Goal: Information Seeking & Learning: Learn about a topic

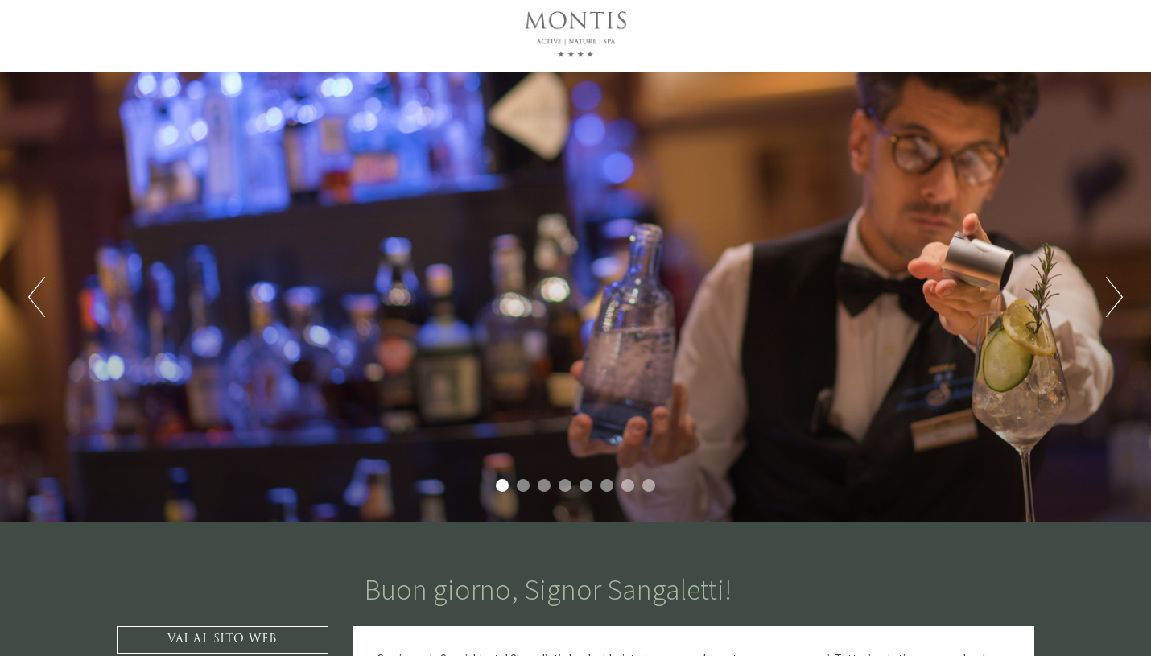
click at [1118, 291] on button "Next" at bounding box center [1114, 297] width 17 height 40
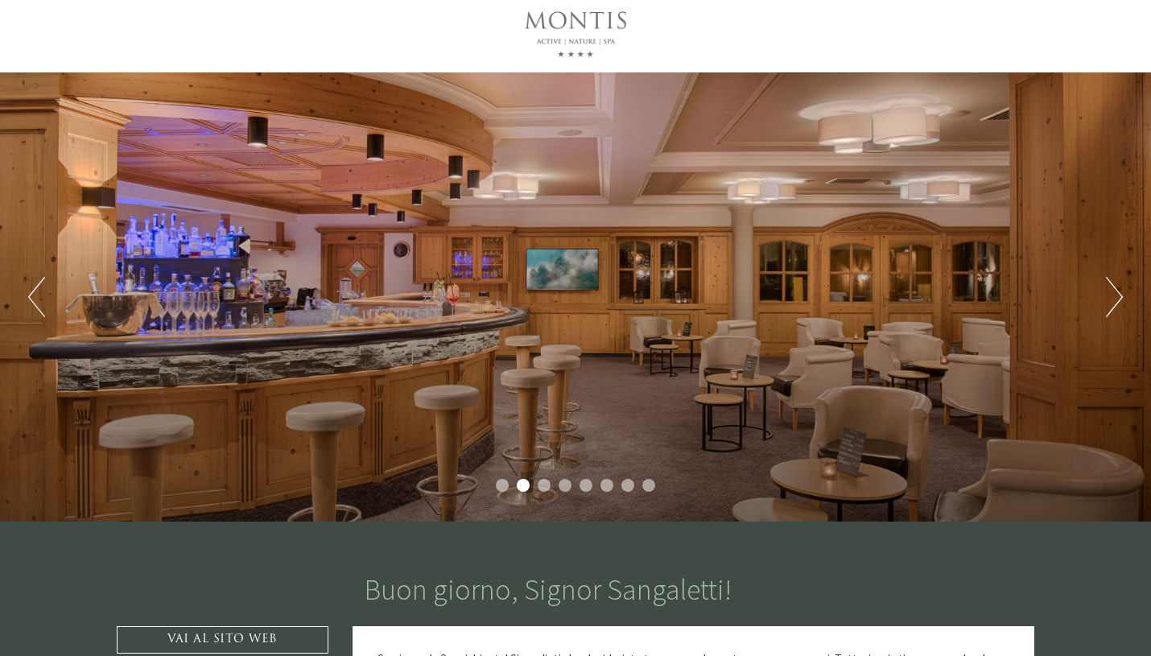
click at [1118, 291] on button "Next" at bounding box center [1114, 297] width 17 height 40
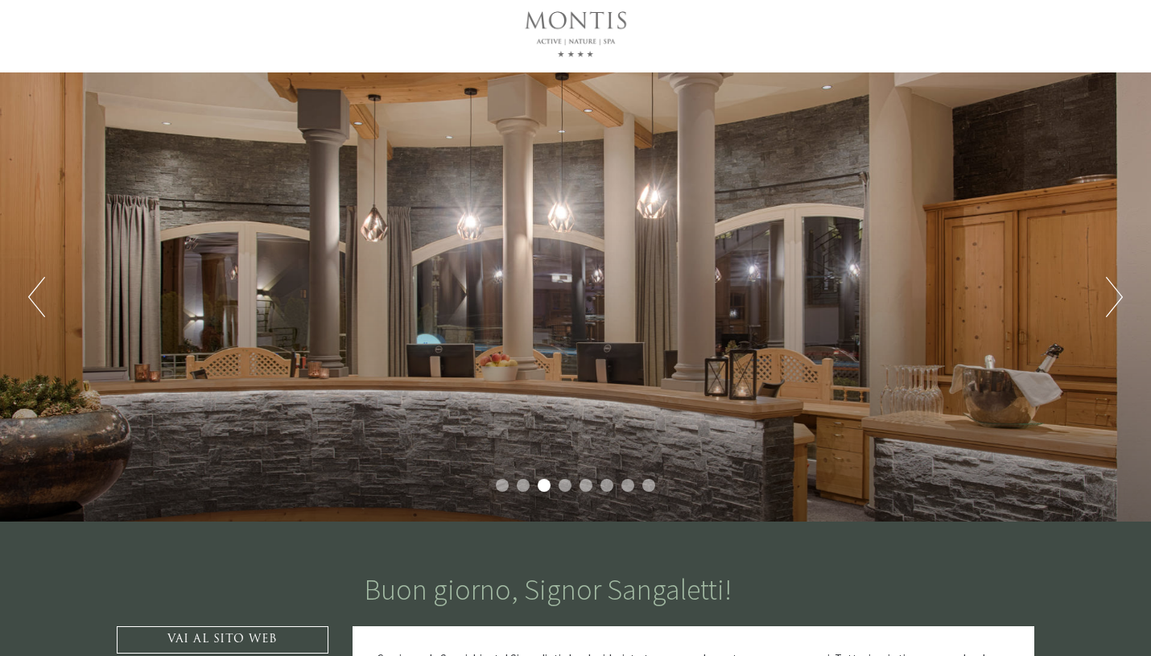
click at [1118, 291] on button "Next" at bounding box center [1114, 297] width 17 height 40
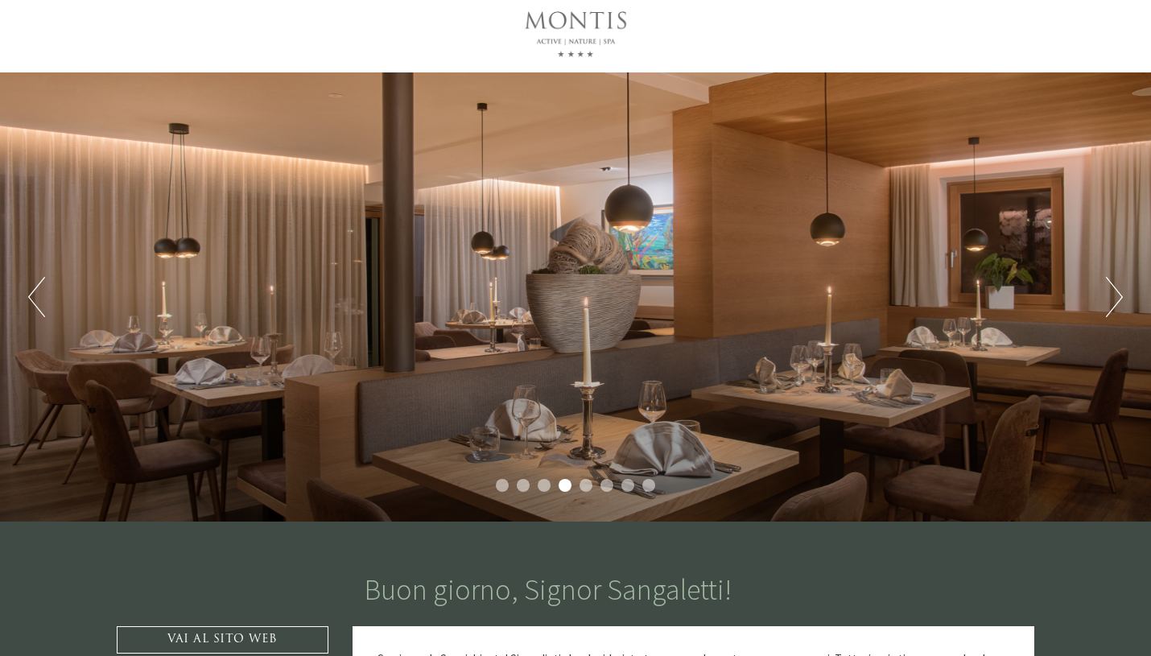
click at [1118, 291] on button "Next" at bounding box center [1114, 297] width 17 height 40
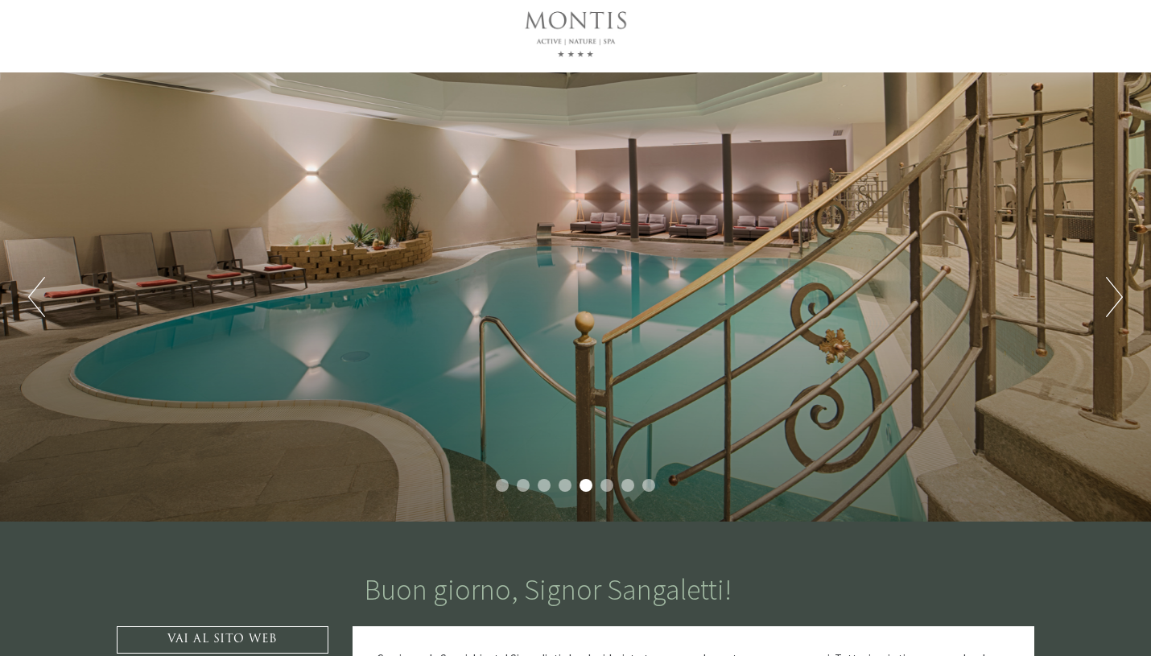
click at [1118, 291] on button "Next" at bounding box center [1114, 297] width 17 height 40
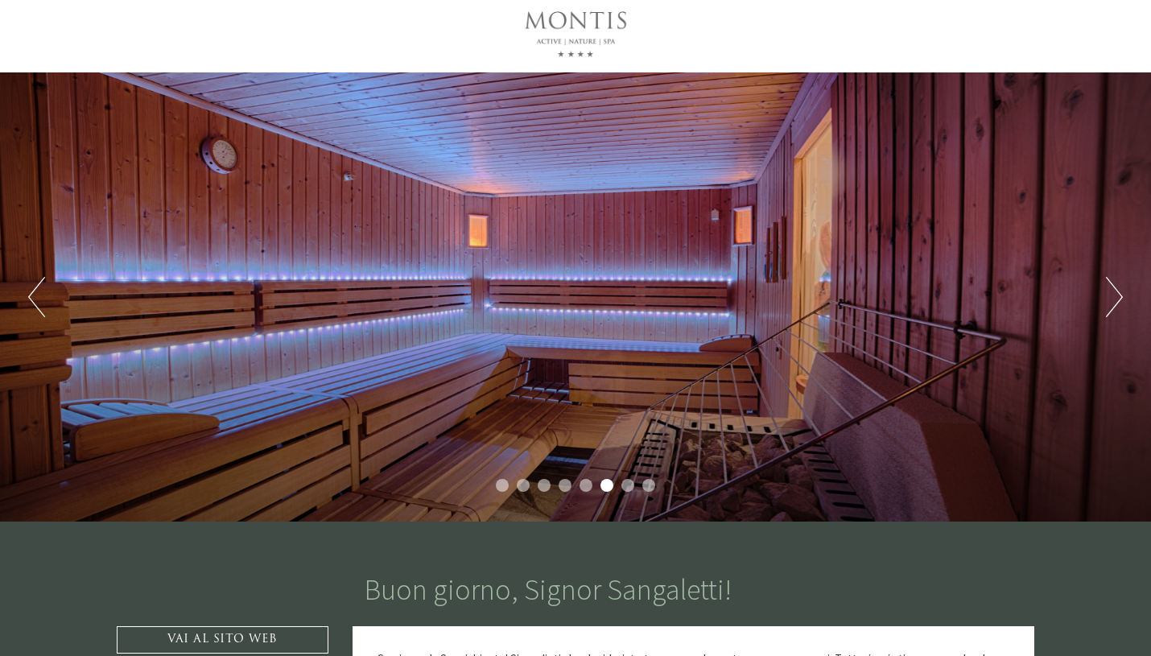
click at [1118, 291] on button "Next" at bounding box center [1114, 297] width 17 height 40
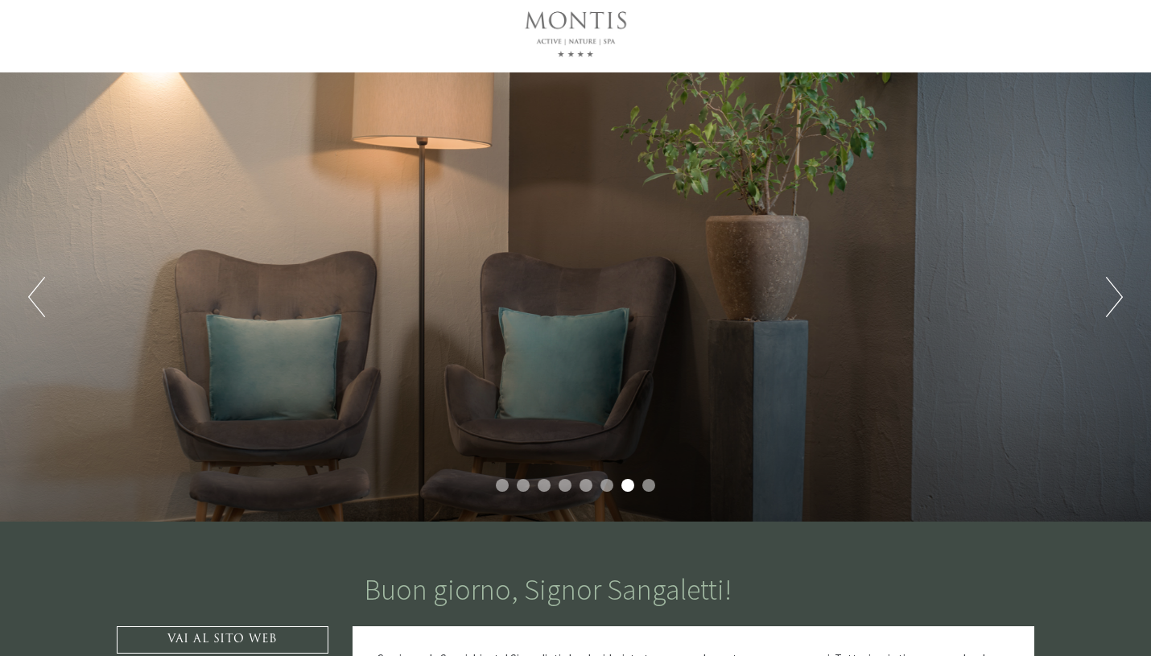
click at [1118, 291] on button "Next" at bounding box center [1114, 297] width 17 height 40
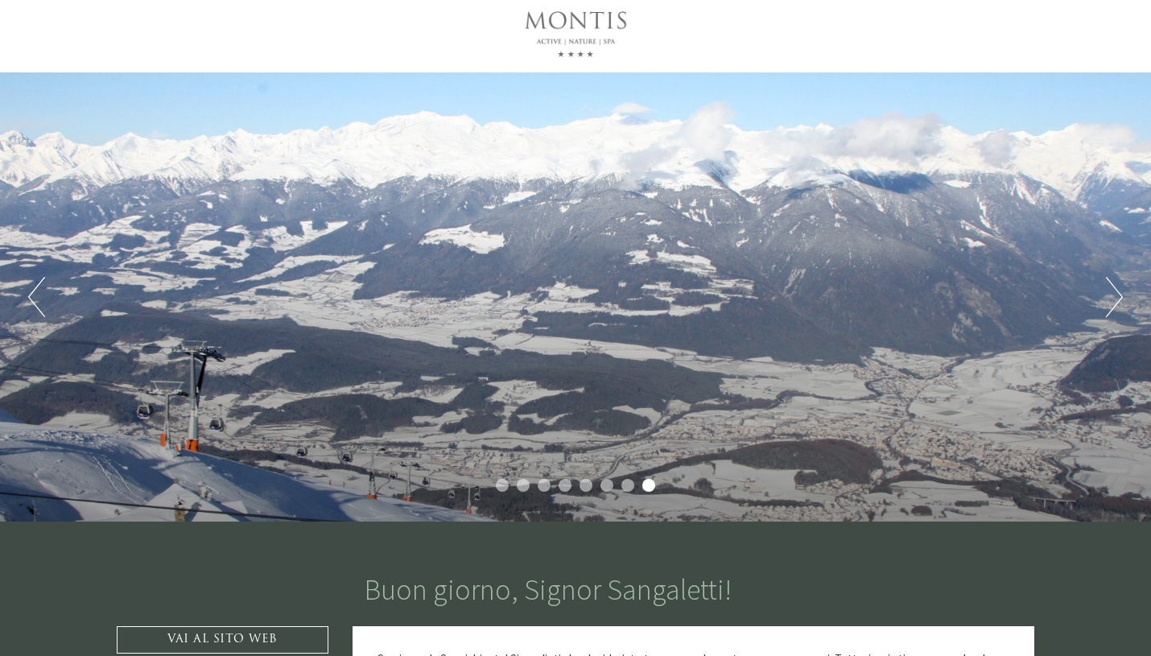
click at [1118, 291] on button "Next" at bounding box center [1114, 297] width 17 height 40
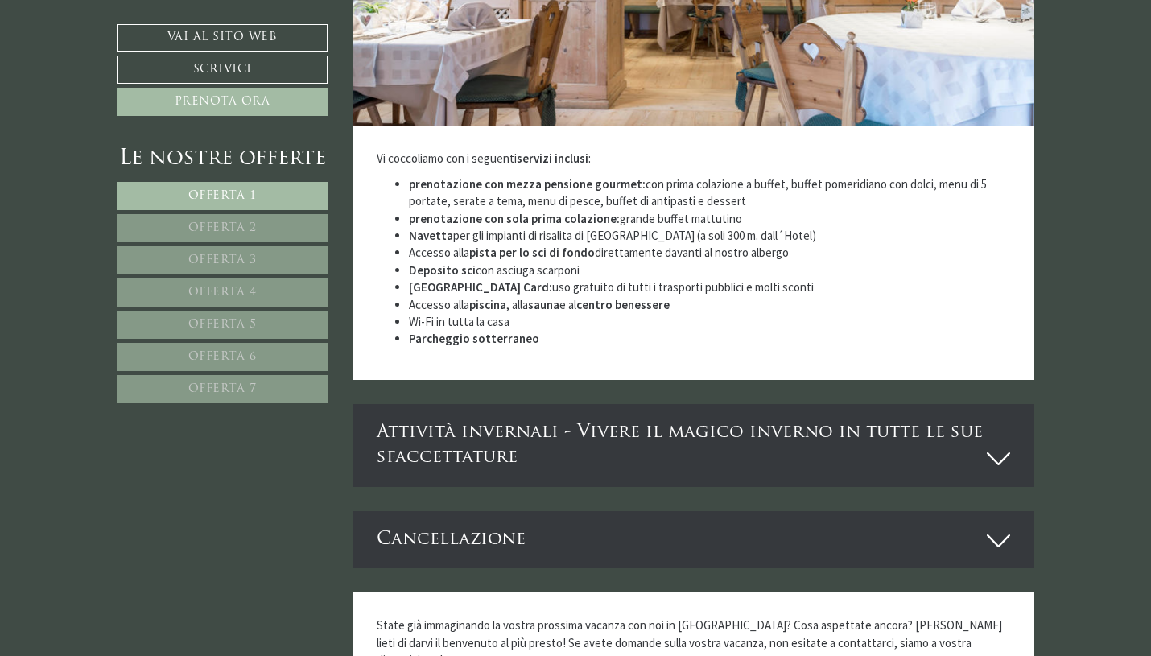
scroll to position [5132, 0]
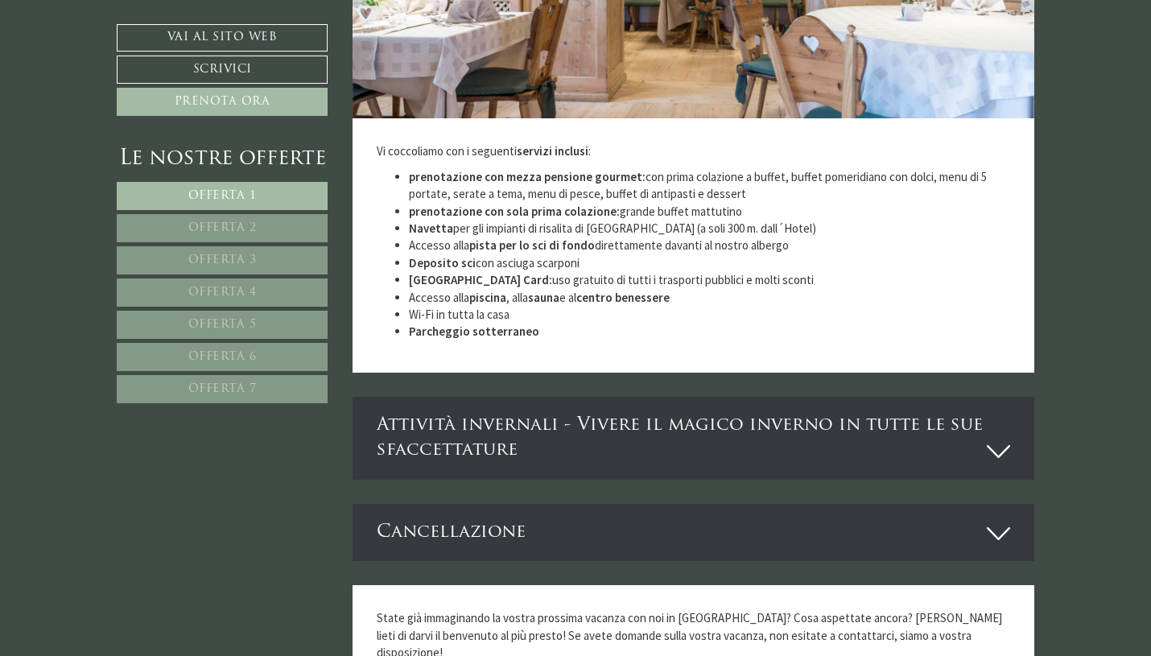
click at [562, 398] on div "Attività invernali - Vivere il magico inverno in tutte le sue sfaccettature" at bounding box center [694, 438] width 683 height 83
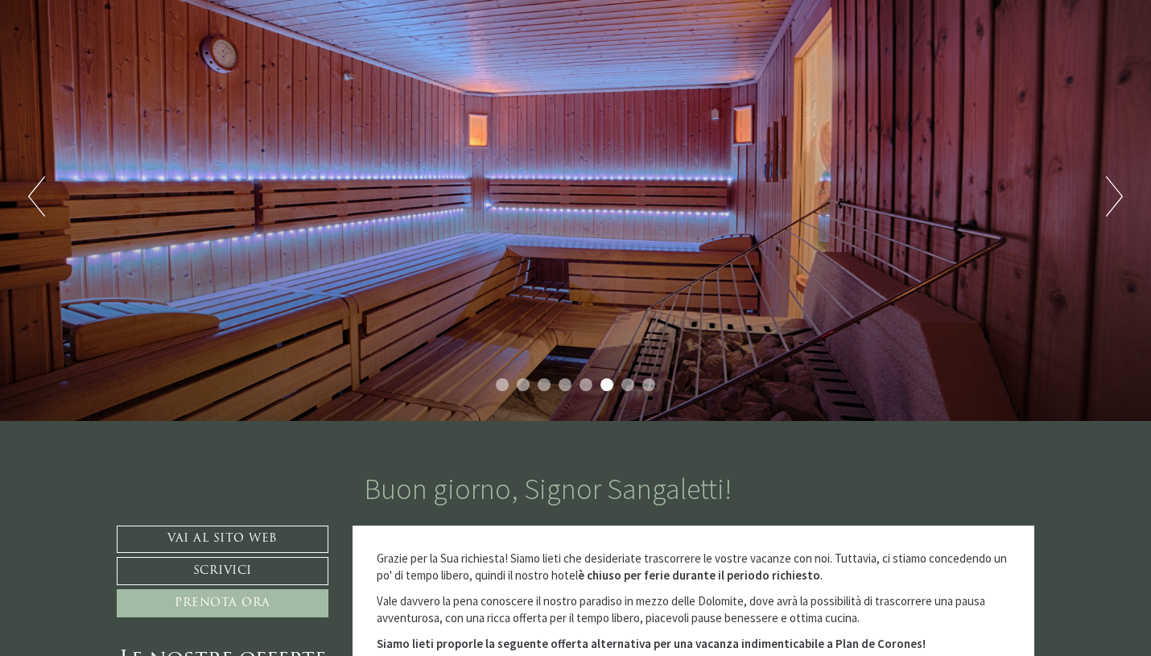
scroll to position [184, 0]
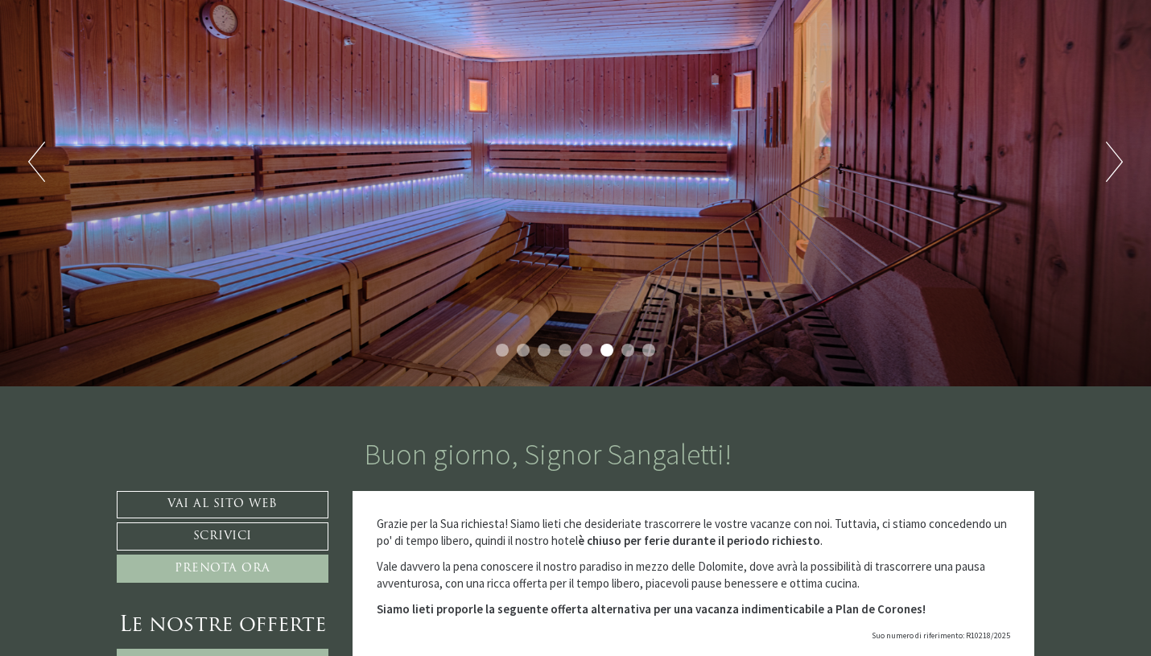
click at [1125, 177] on div "Previous Next 1 2 3 4 5 6 7 8" at bounding box center [575, 161] width 1151 height 449
click at [1120, 162] on button "Next" at bounding box center [1114, 162] width 17 height 40
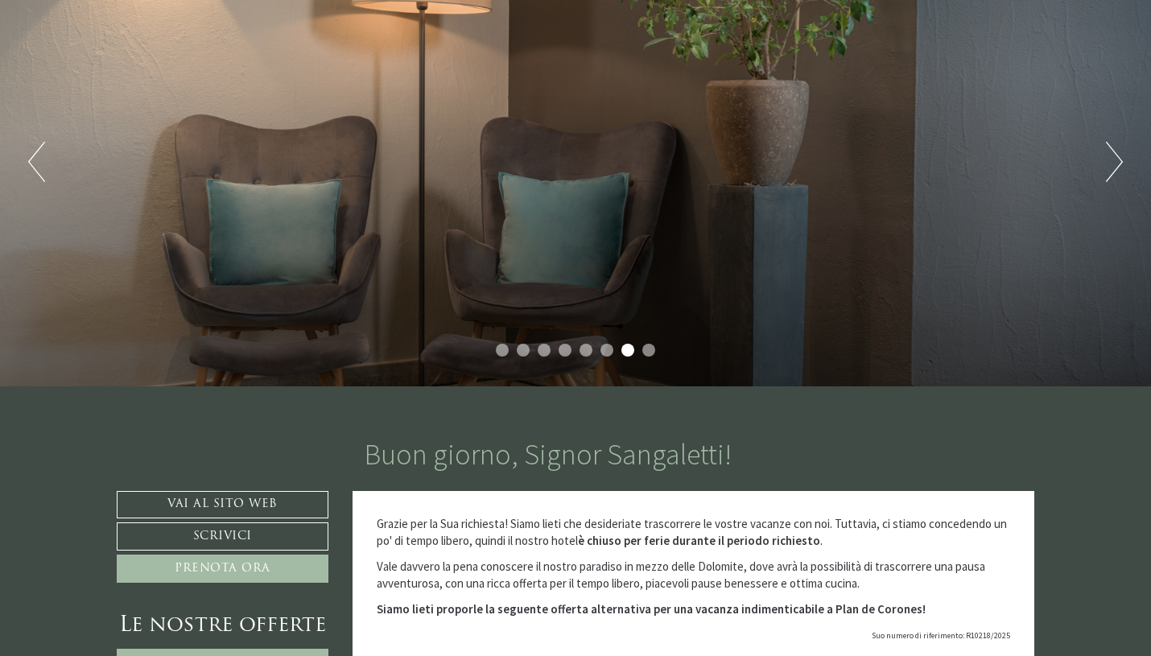
click at [1120, 162] on button "Next" at bounding box center [1114, 162] width 17 height 40
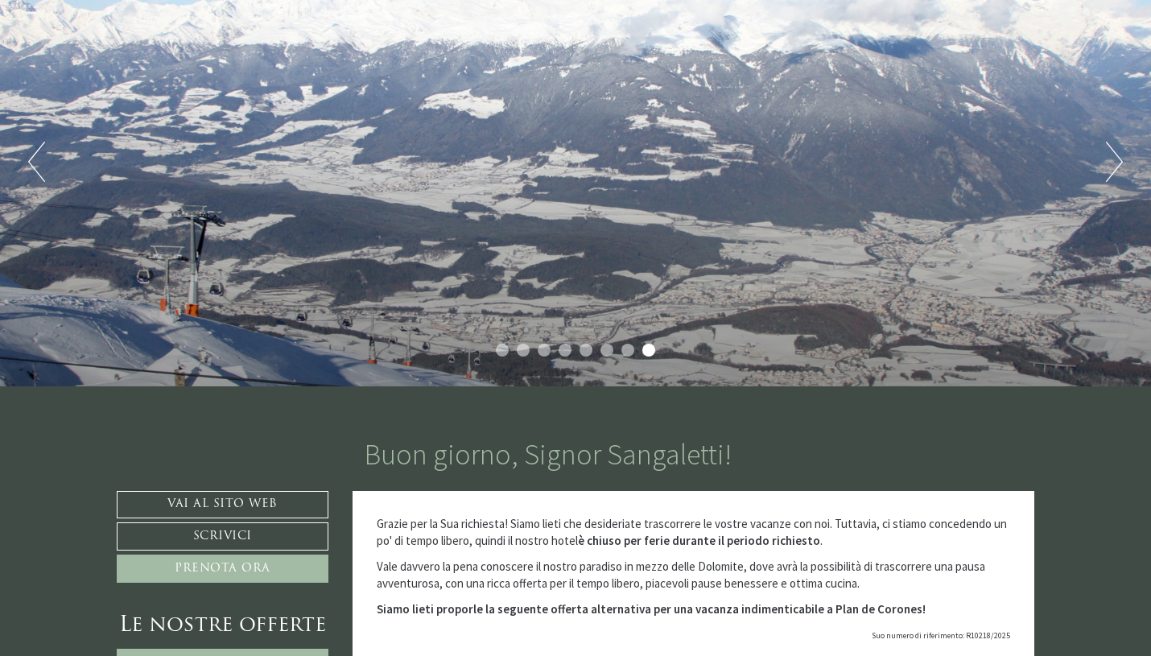
click at [1120, 162] on button "Next" at bounding box center [1114, 162] width 17 height 40
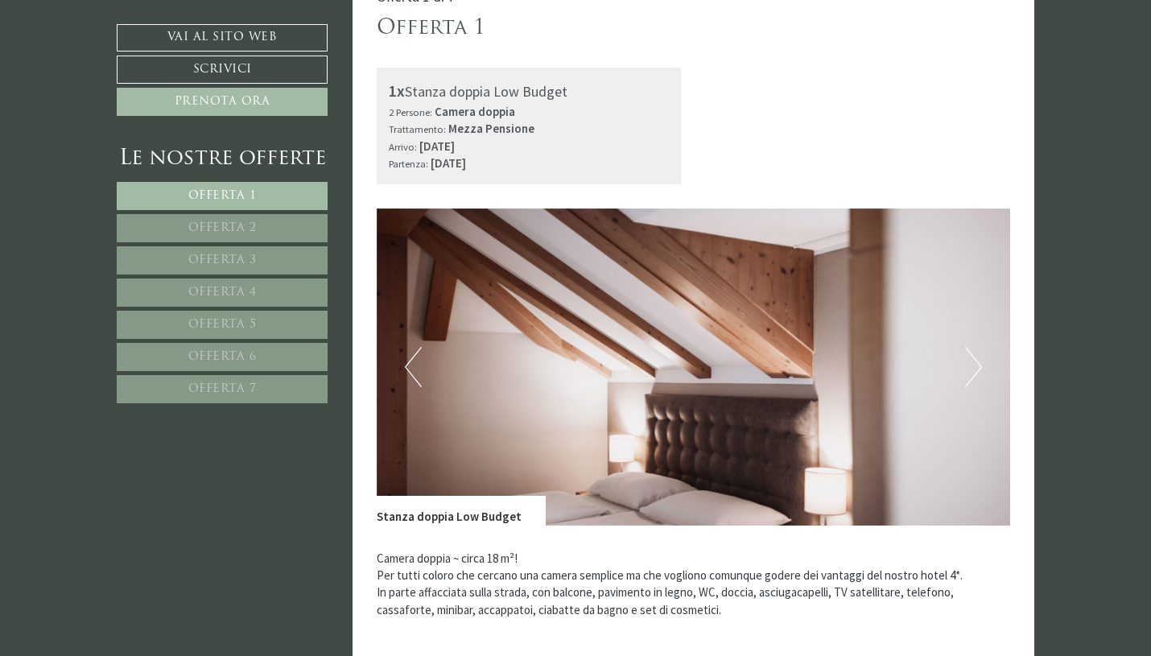
scroll to position [923, 0]
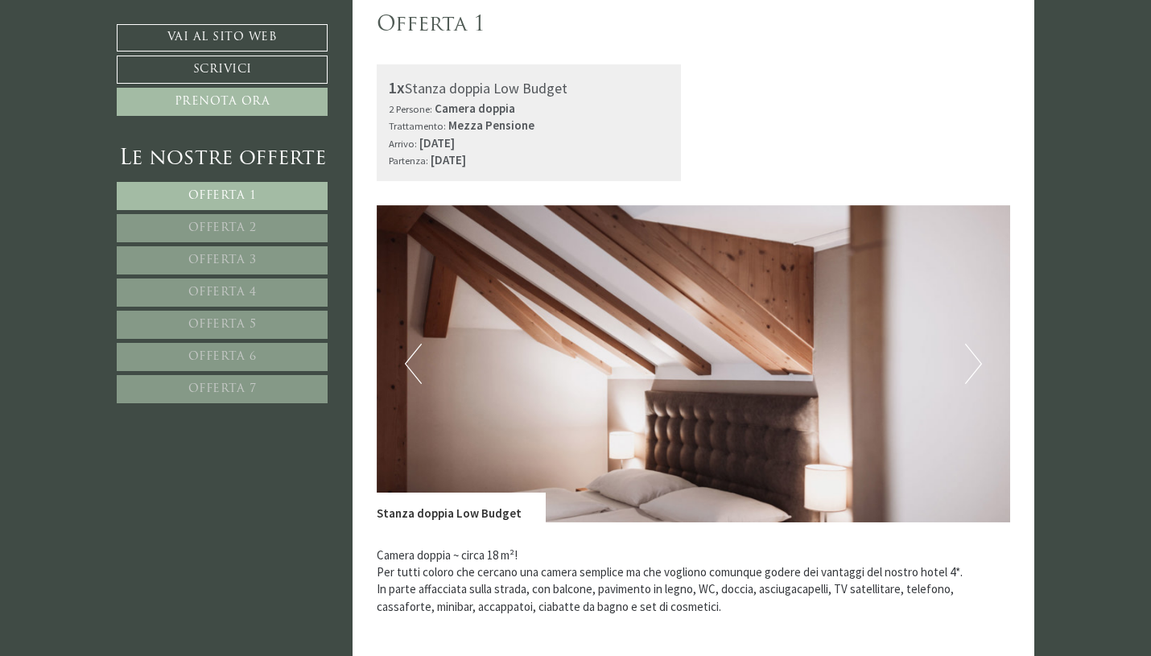
click at [419, 358] on button "Previous" at bounding box center [413, 364] width 17 height 40
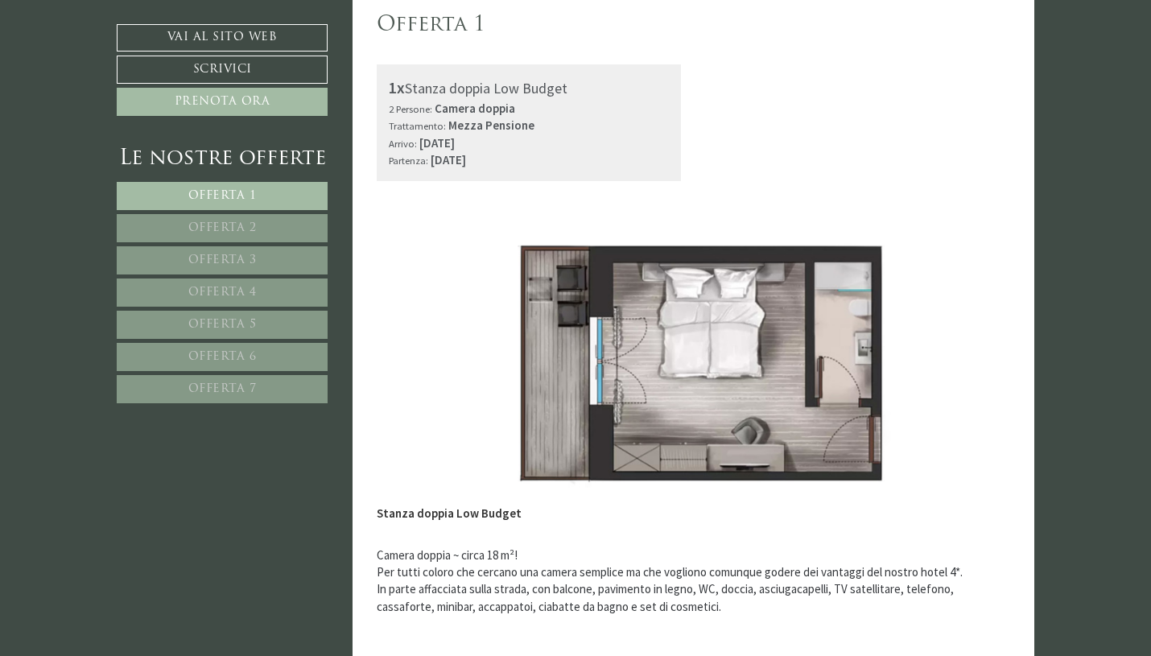
click at [419, 357] on button "Previous" at bounding box center [413, 364] width 17 height 40
